Goal: Task Accomplishment & Management: Manage account settings

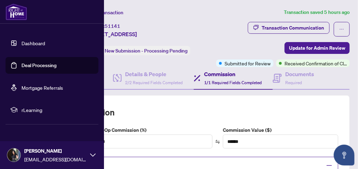
click at [28, 42] on link "Dashboard" at bounding box center [34, 43] width 24 height 6
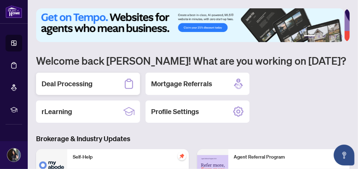
click at [70, 90] on div "Deal Processing" at bounding box center [88, 84] width 104 height 22
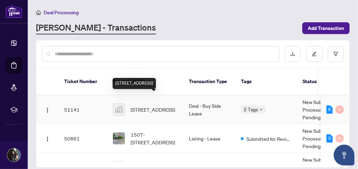
click at [157, 105] on span "[STREET_ADDRESS]" at bounding box center [153, 109] width 44 height 8
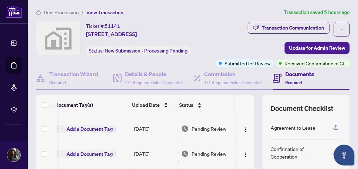
click at [295, 73] on h4 "Documents" at bounding box center [300, 74] width 29 height 8
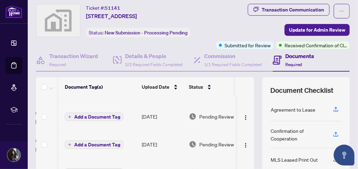
scroll to position [11, 0]
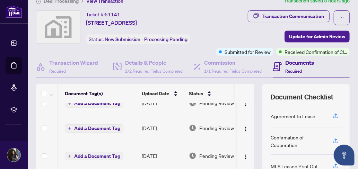
click at [295, 64] on h4 "Documents" at bounding box center [300, 62] width 29 height 8
click at [286, 66] on div "Documents Required" at bounding box center [300, 66] width 29 height 16
